Goal: Find specific page/section: Find specific page/section

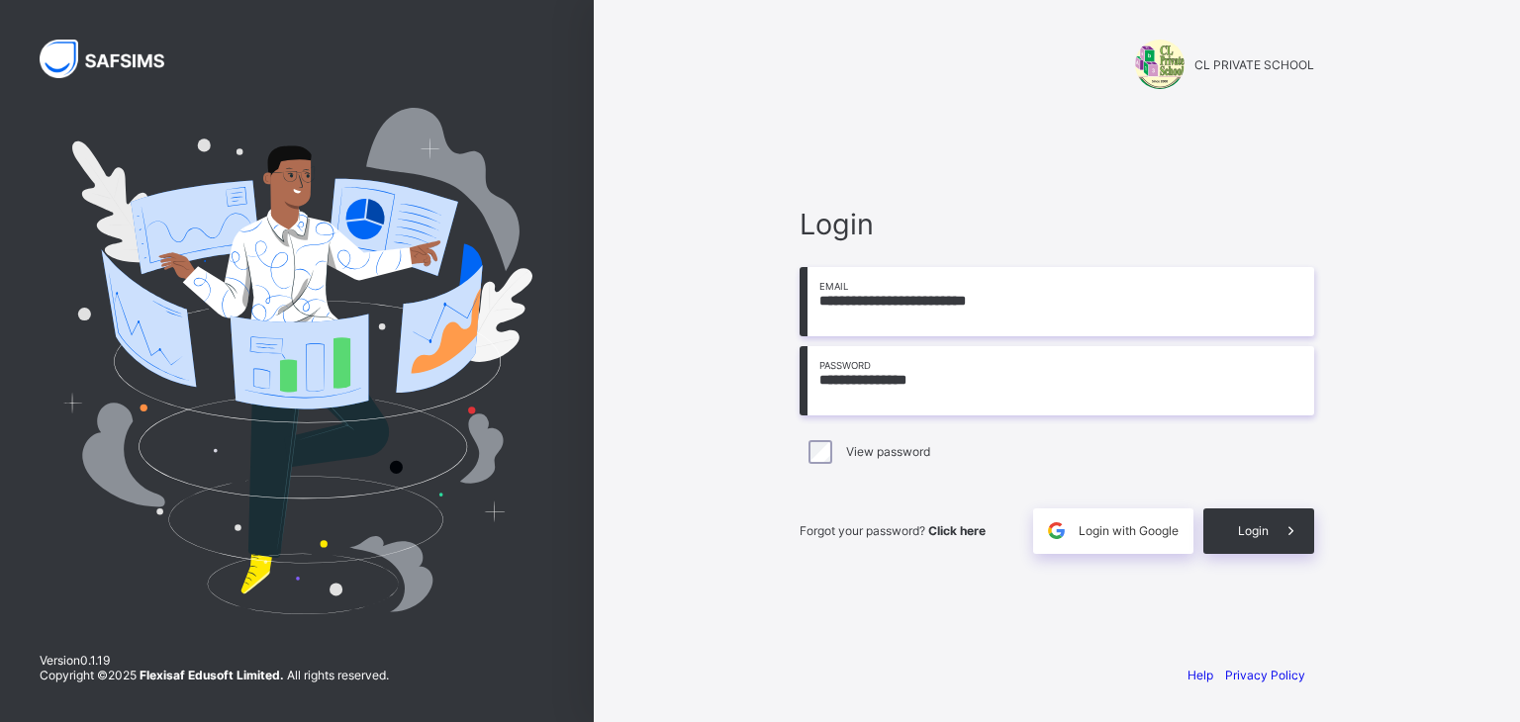
click at [930, 374] on input "**********" at bounding box center [1057, 380] width 515 height 69
type input "*"
type input "**********"
click at [1247, 532] on span "Login" at bounding box center [1253, 531] width 31 height 15
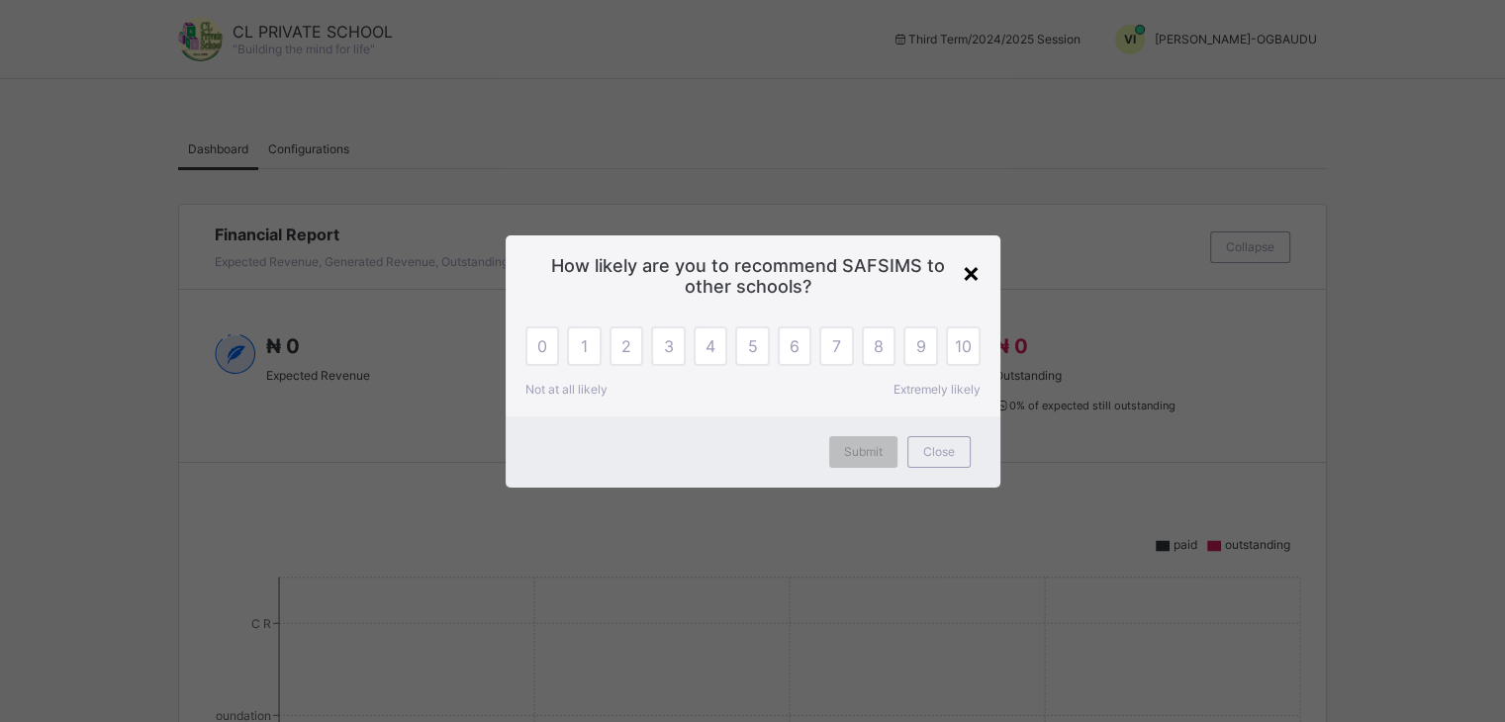
click at [970, 273] on div "×" at bounding box center [971, 272] width 19 height 34
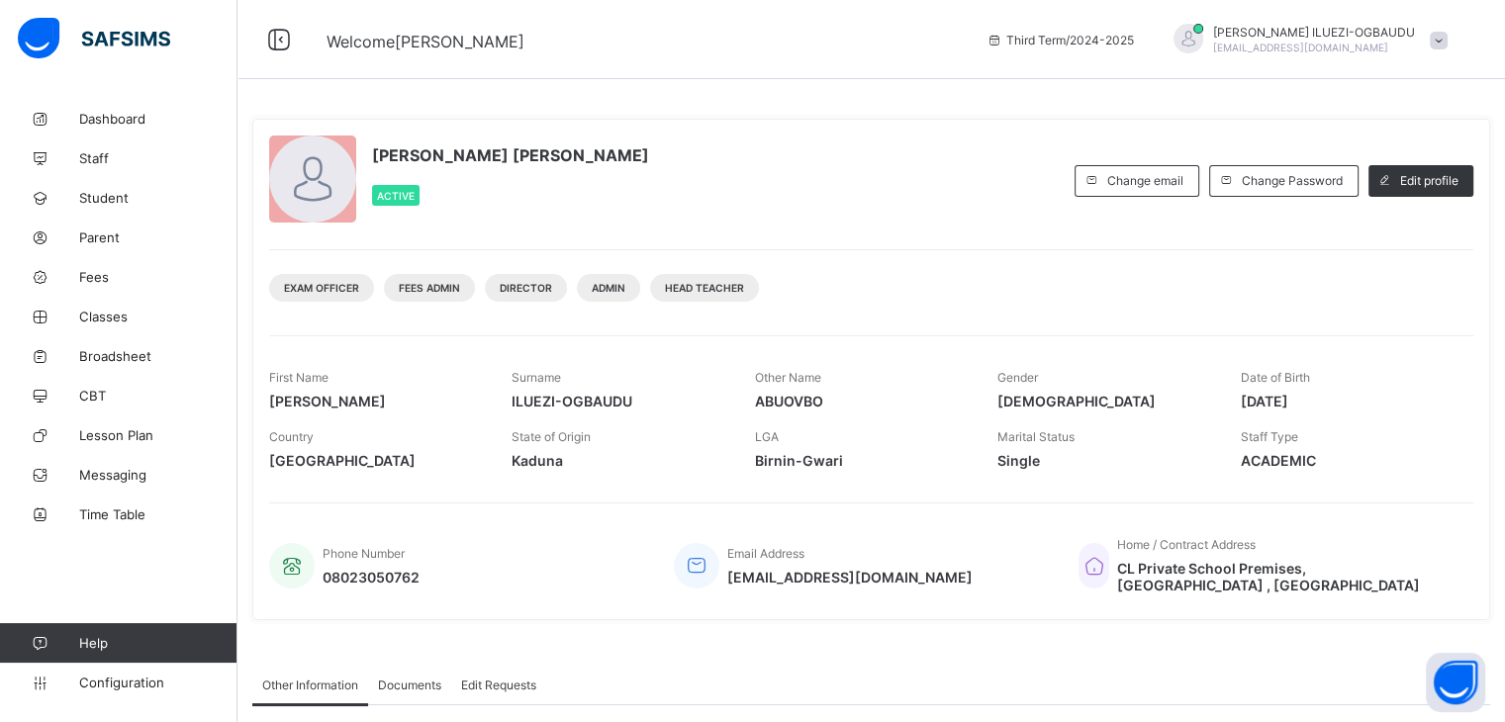
click at [1134, 42] on span "Third Term / [DATE]-[DATE]" at bounding box center [1060, 40] width 147 height 15
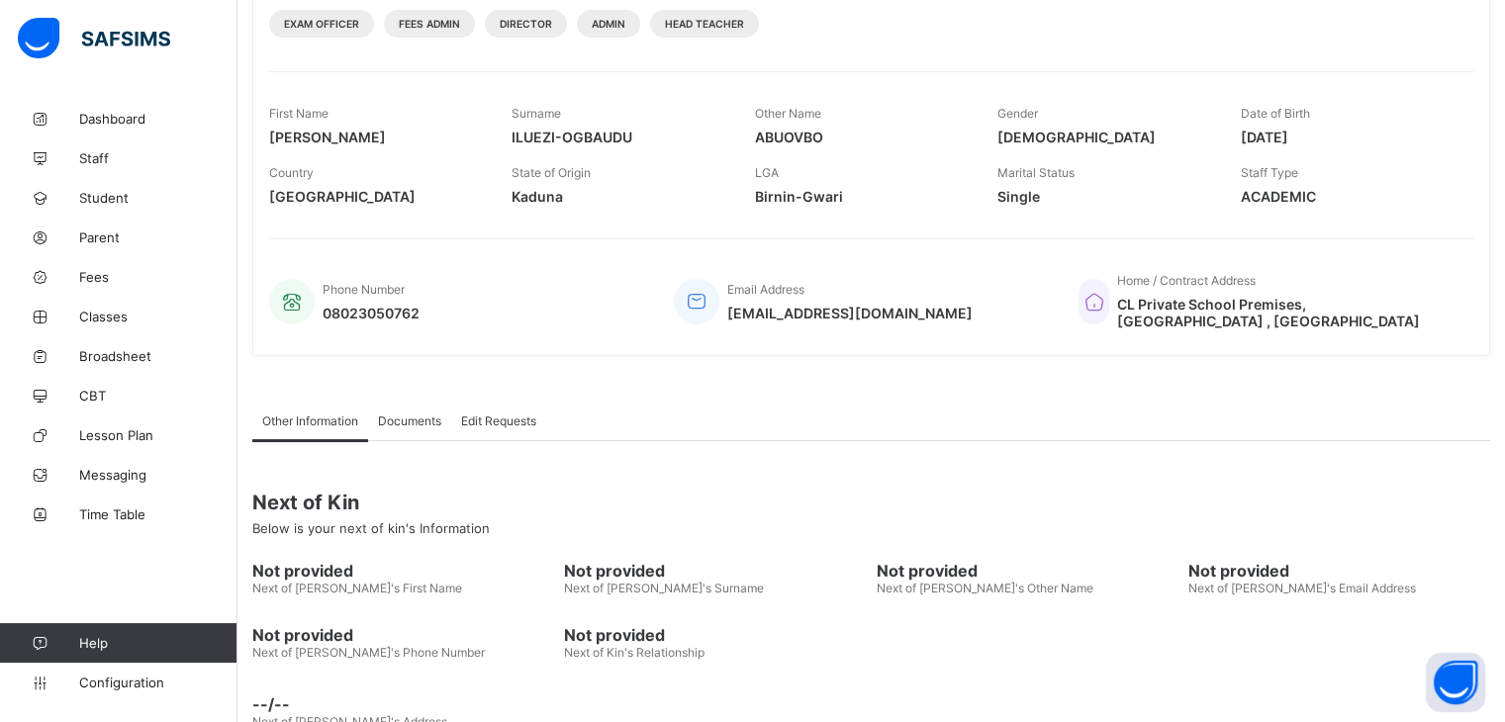
scroll to position [302, 0]
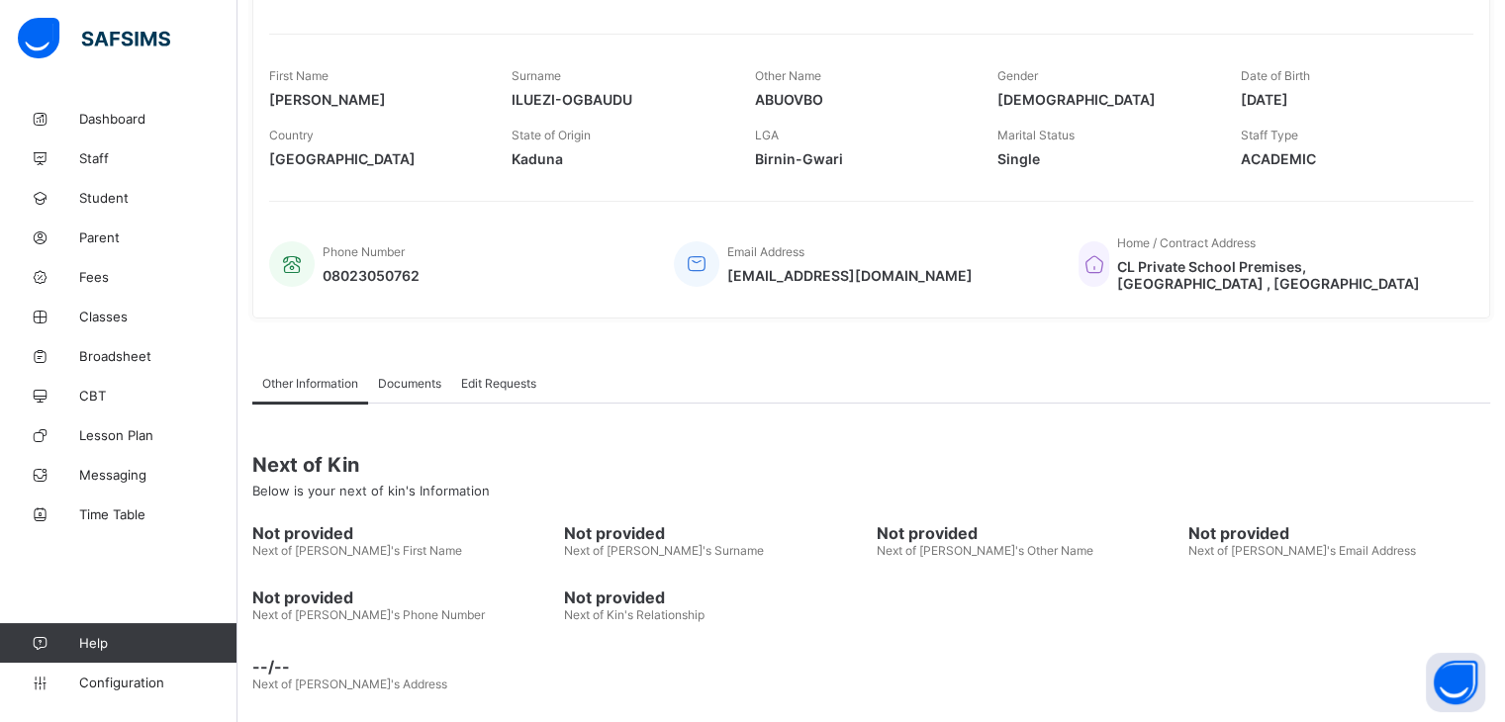
click at [1490, 369] on div "Other Information Documents Edit Requests" at bounding box center [871, 383] width 1238 height 41
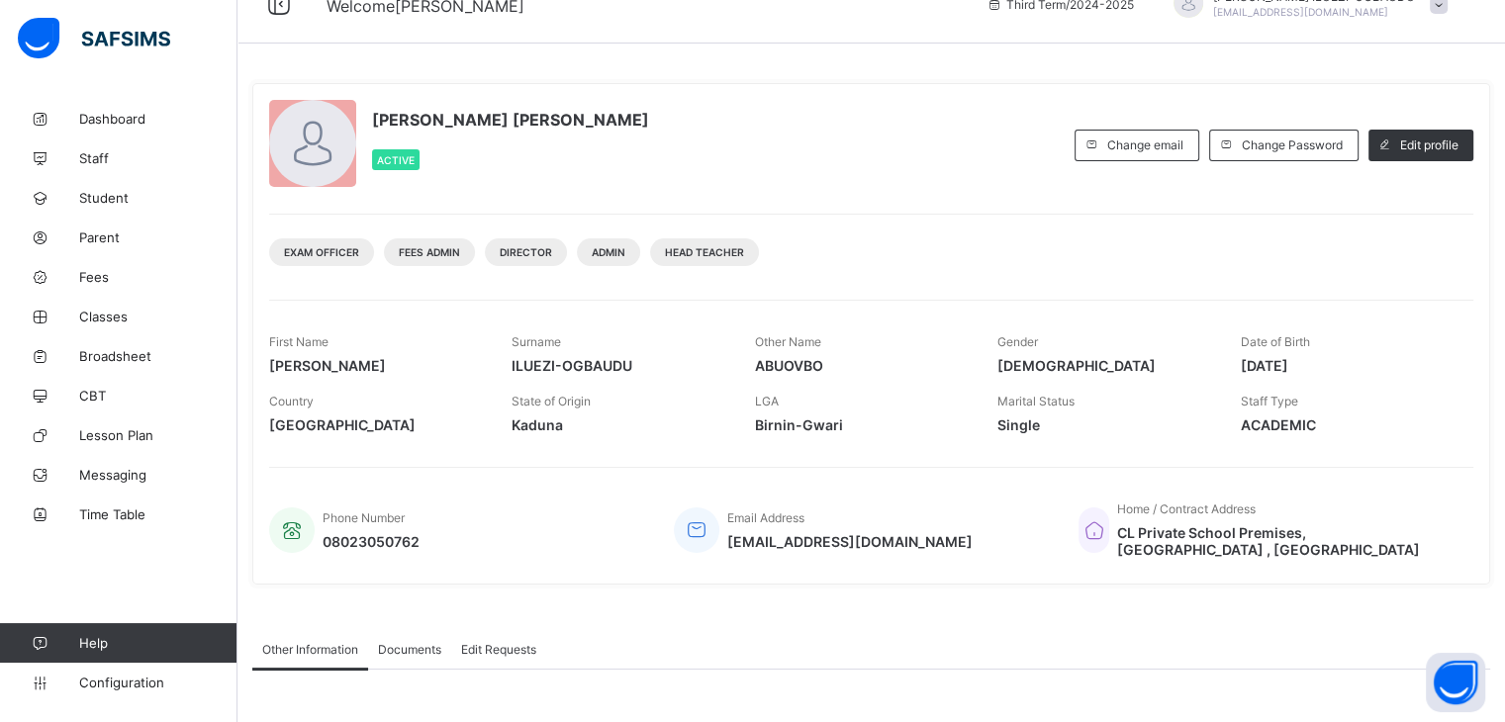
scroll to position [0, 0]
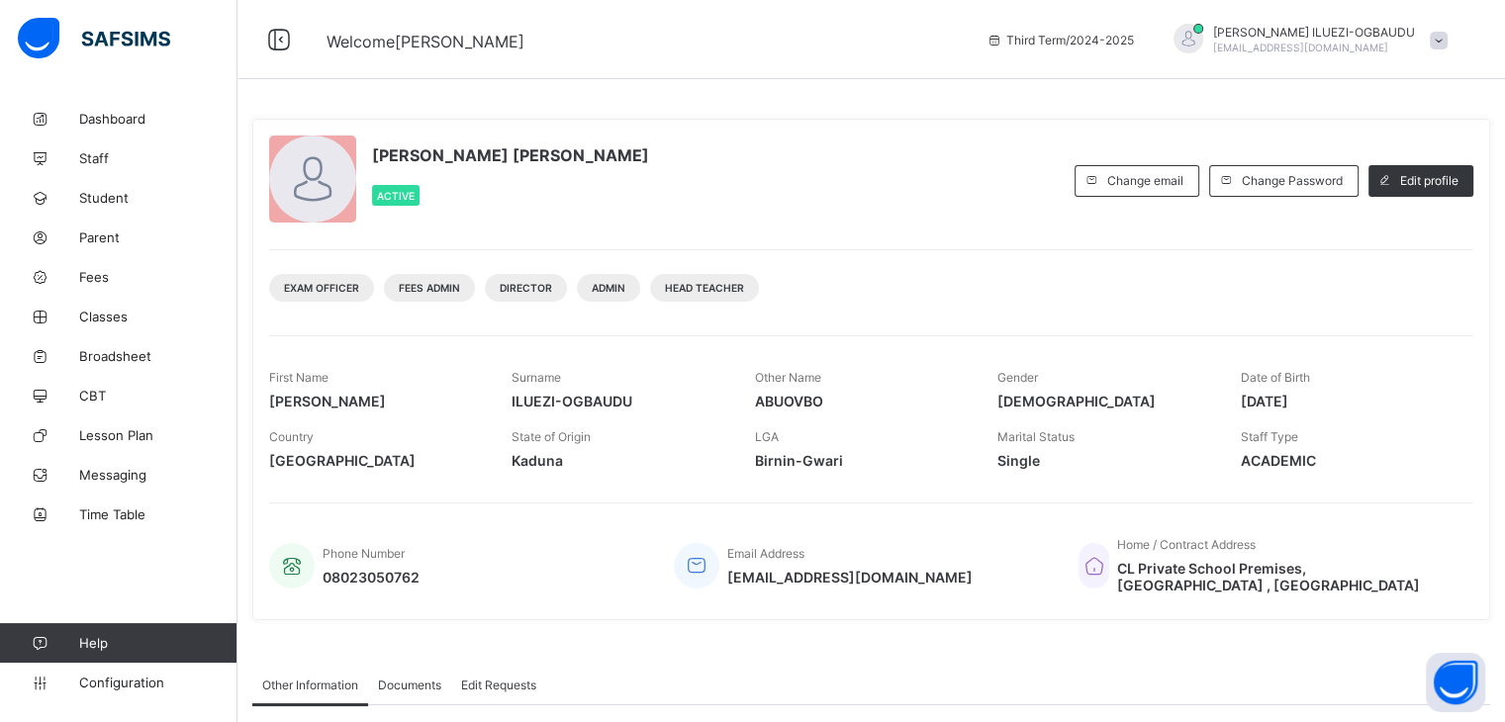
click at [1100, 40] on span "Third Term / [DATE]-[DATE]" at bounding box center [1060, 40] width 147 height 15
click at [1004, 40] on icon at bounding box center [995, 40] width 17 height 15
click at [1134, 33] on span "Third Term / [DATE]-[DATE]" at bounding box center [1060, 40] width 147 height 15
click at [105, 120] on span "Dashboard" at bounding box center [158, 119] width 158 height 16
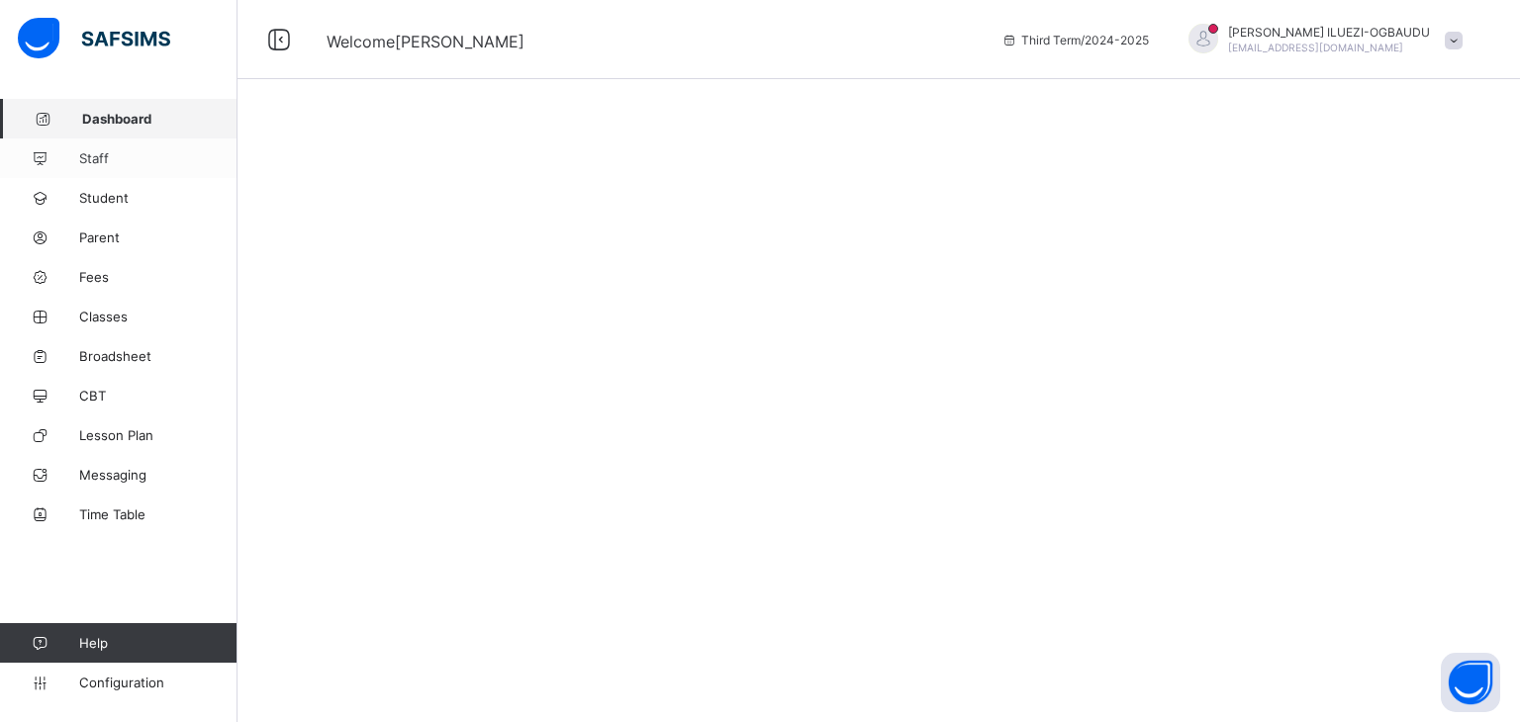
click at [99, 158] on span "Staff" at bounding box center [158, 158] width 158 height 16
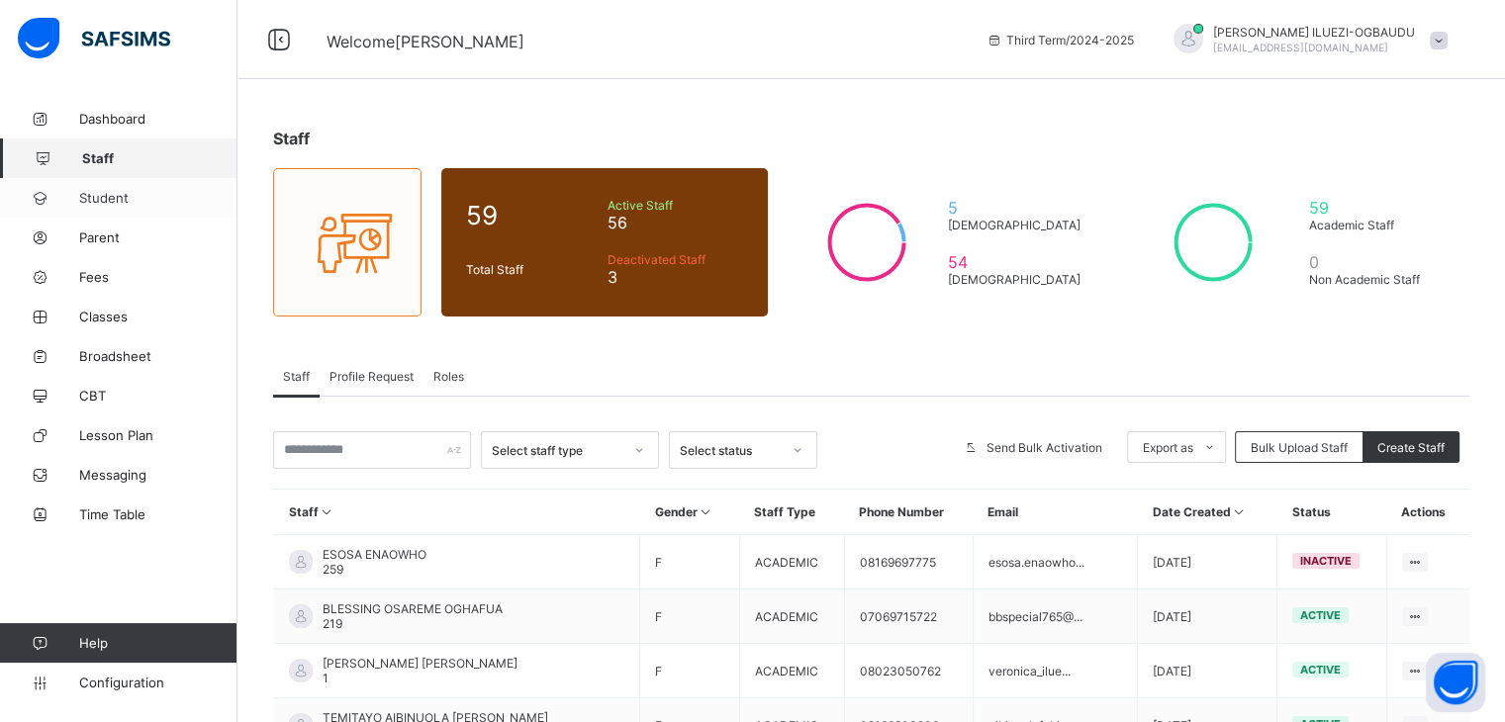
click at [102, 197] on span "Student" at bounding box center [158, 198] width 158 height 16
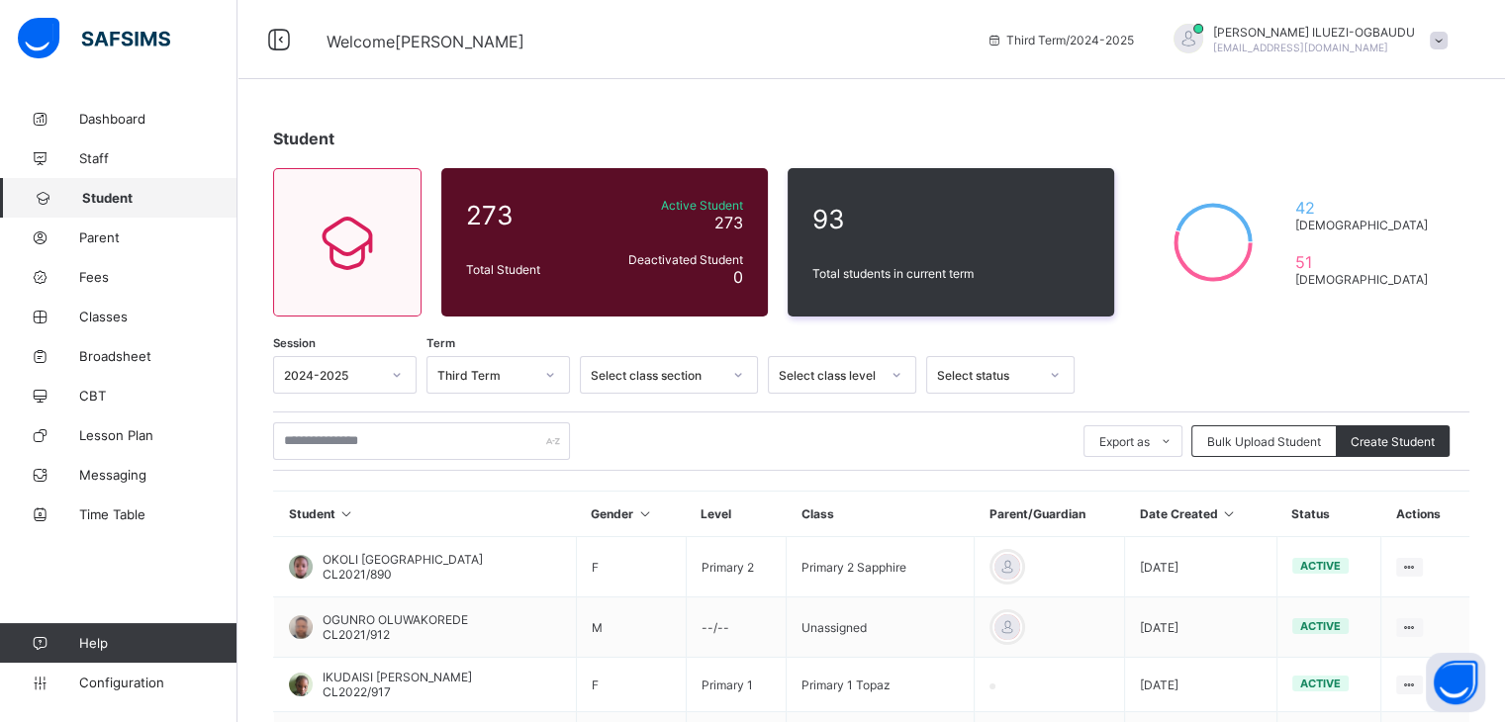
click at [396, 376] on icon at bounding box center [397, 375] width 12 height 20
